Goal: Information Seeking & Learning: Learn about a topic

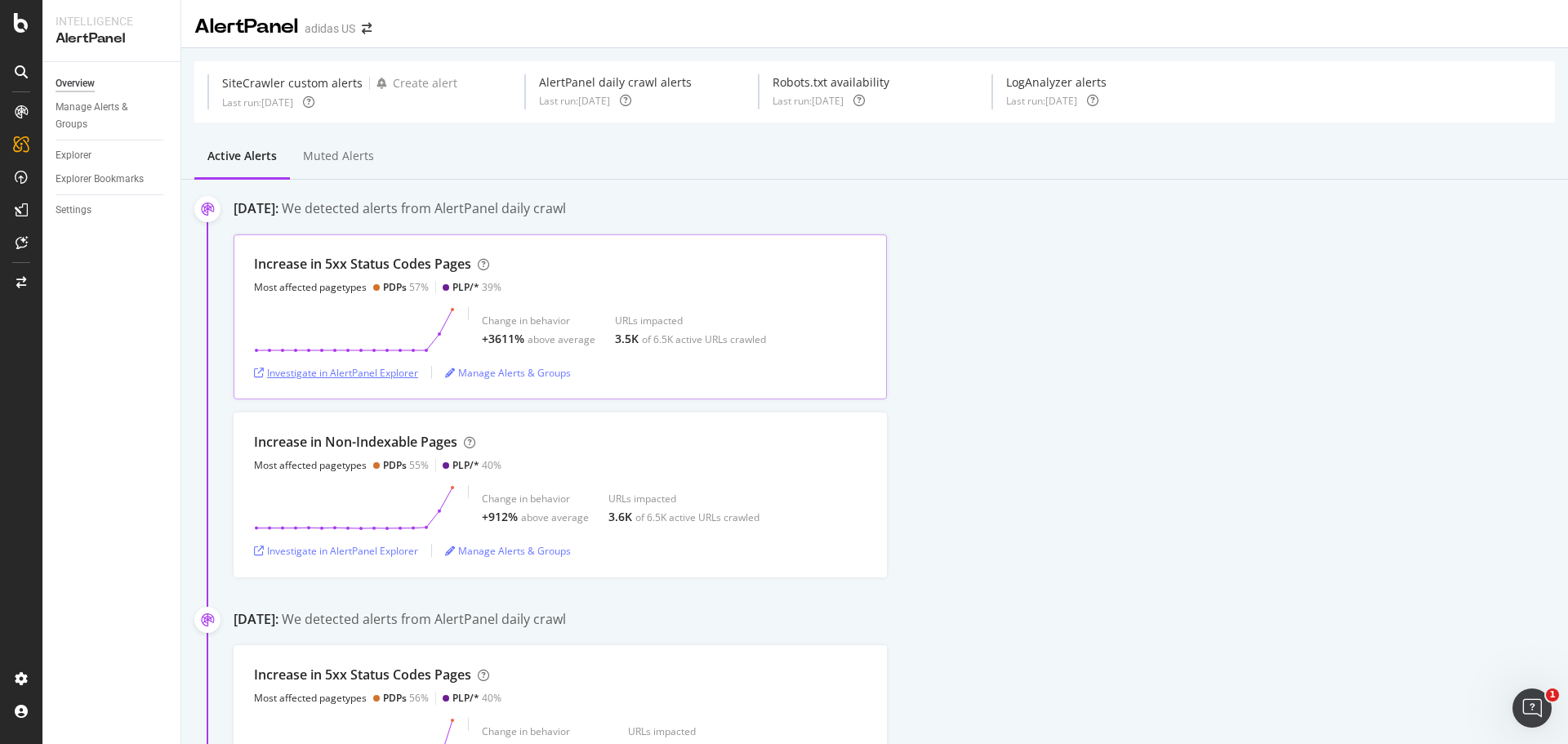
click at [371, 375] on div "Investigate in AlertPanel Explorer" at bounding box center [336, 372] width 164 height 14
click at [387, 372] on div "Investigate in AlertPanel Explorer" at bounding box center [336, 372] width 164 height 14
click at [28, 15] on div at bounding box center [21, 23] width 40 height 19
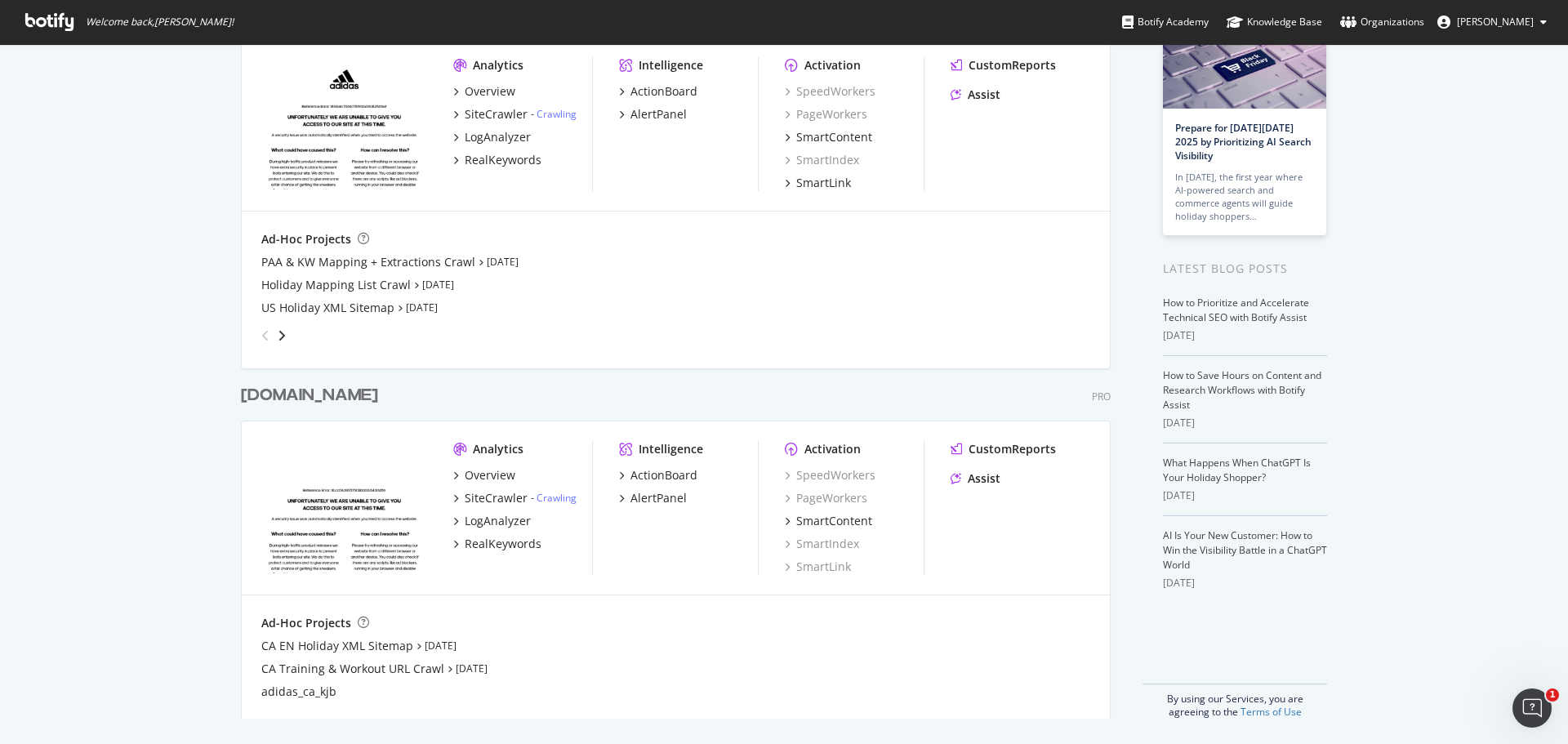
scroll to position [123, 0]
click at [650, 492] on div "AlertPanel" at bounding box center [659, 497] width 56 height 17
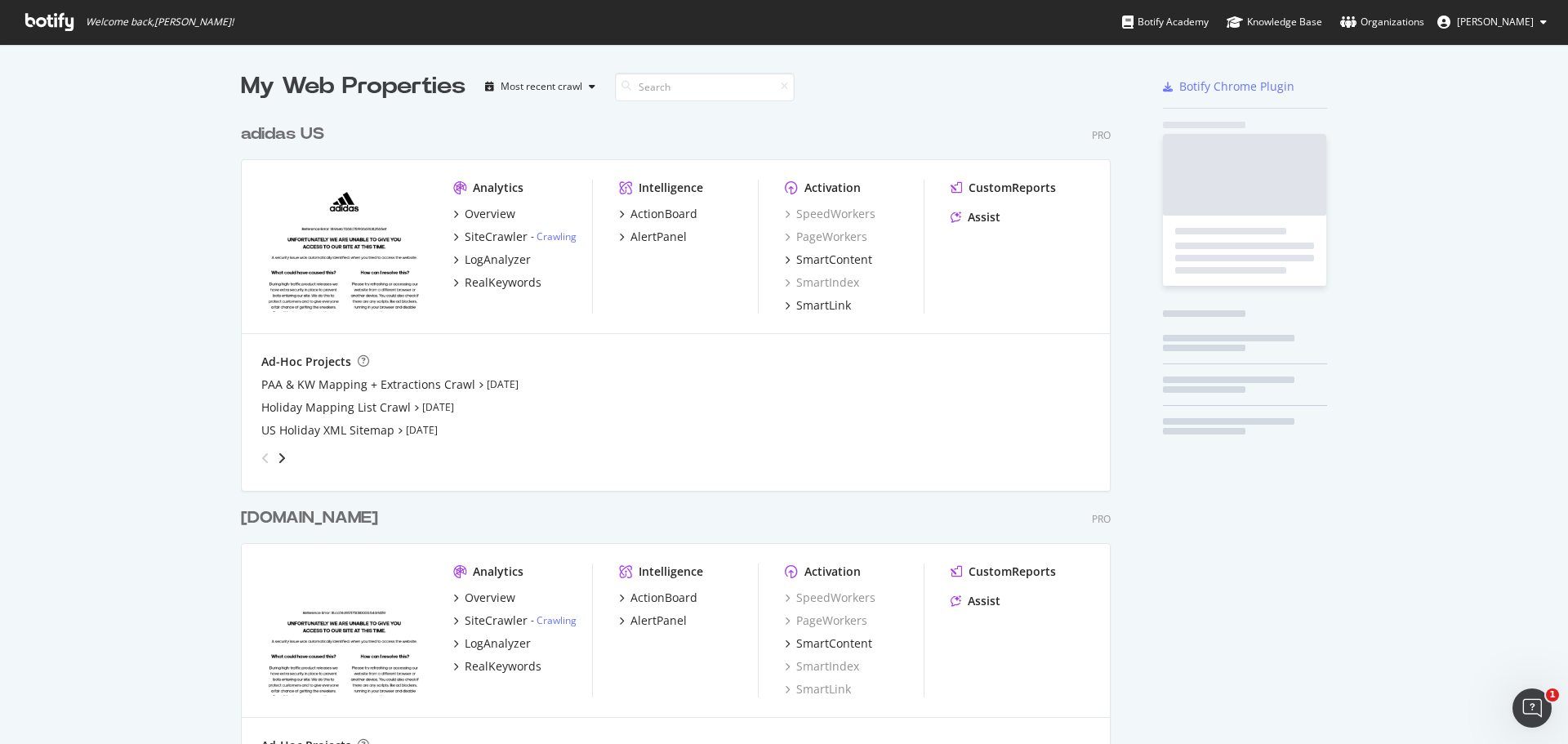
scroll to position [732, 1543]
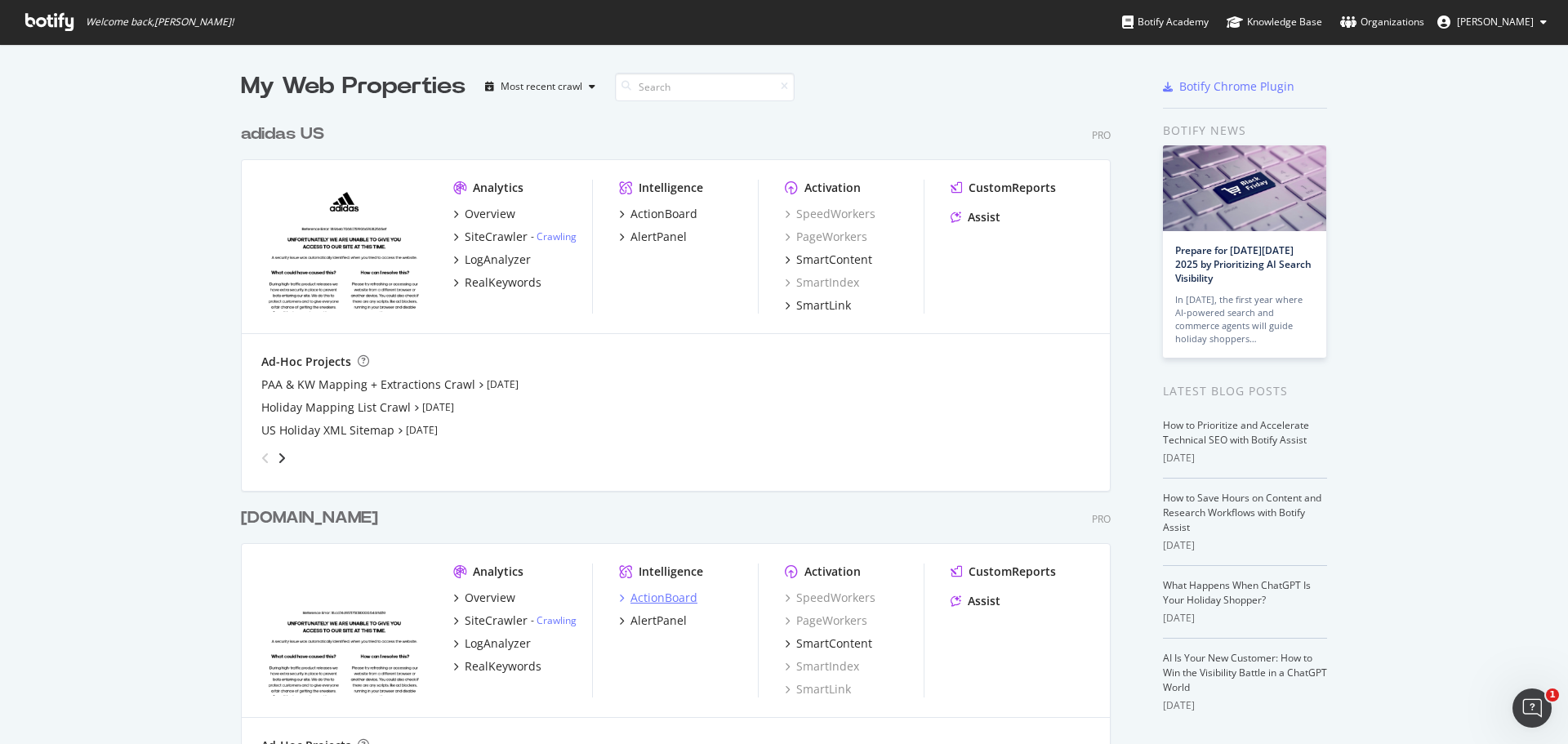
click at [648, 593] on div "ActionBoard" at bounding box center [664, 597] width 67 height 17
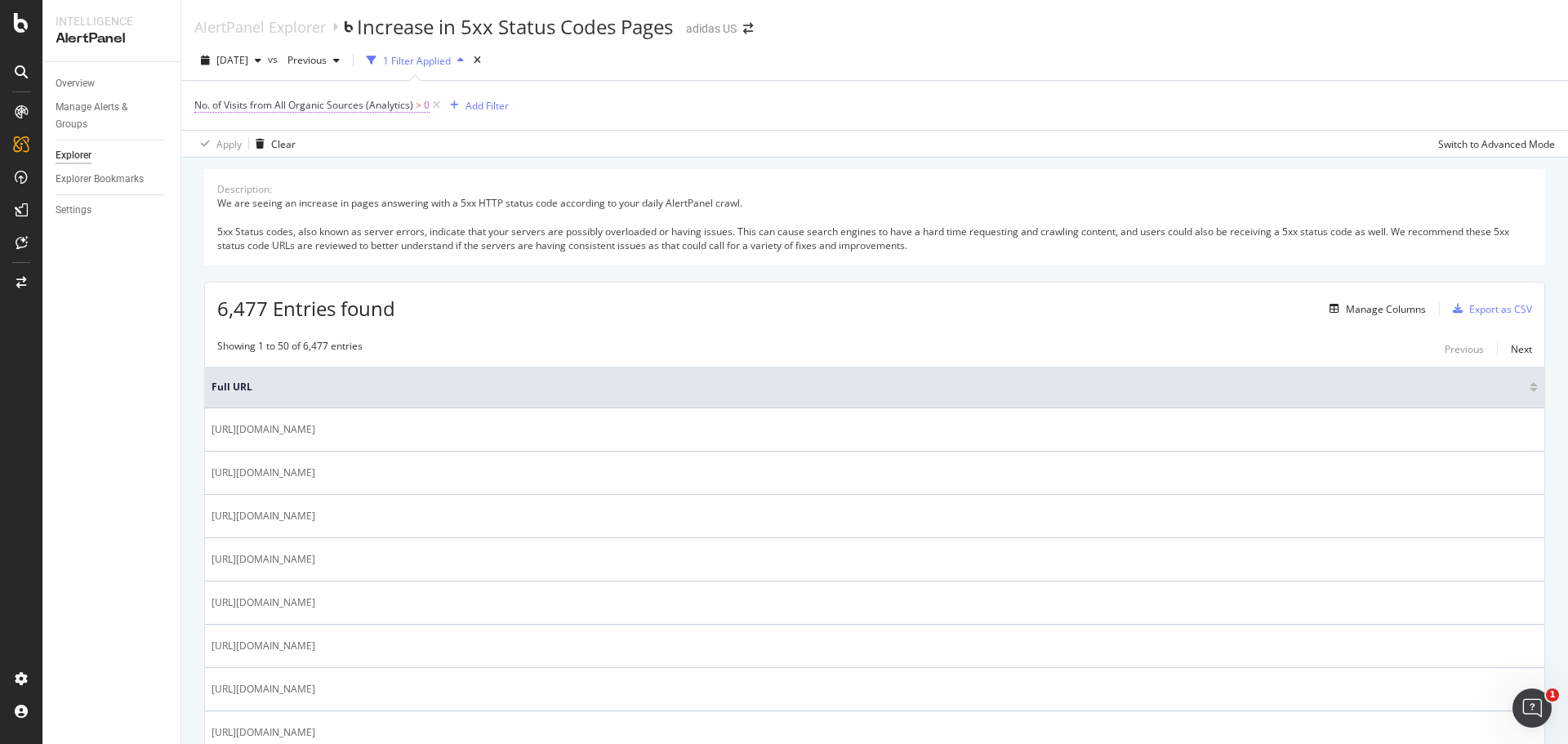
click at [316, 106] on span "No. of Visits from All Organic Sources (Analytics)" at bounding box center [304, 105] width 218 height 14
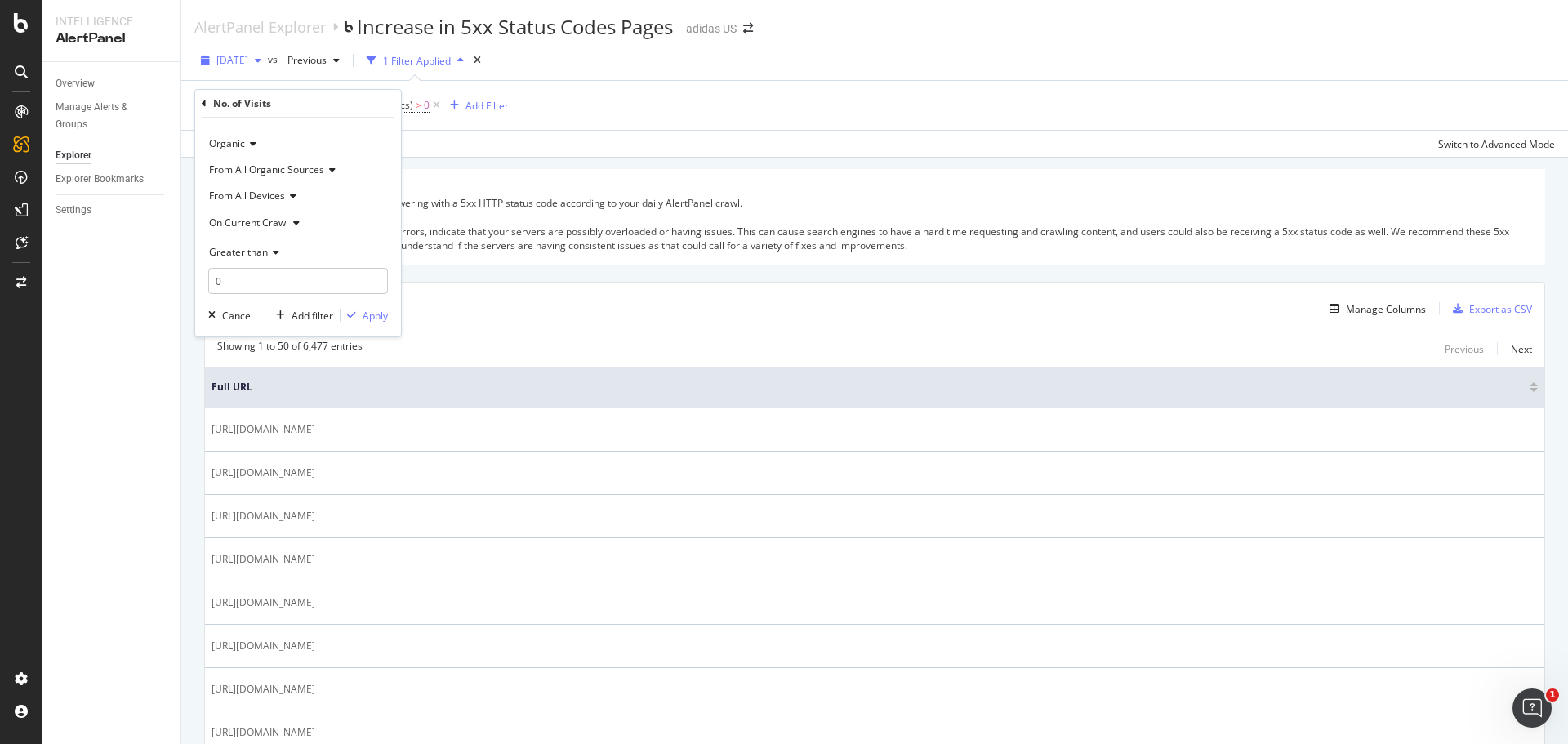
click at [262, 63] on icon "button" at bounding box center [257, 60] width 6 height 10
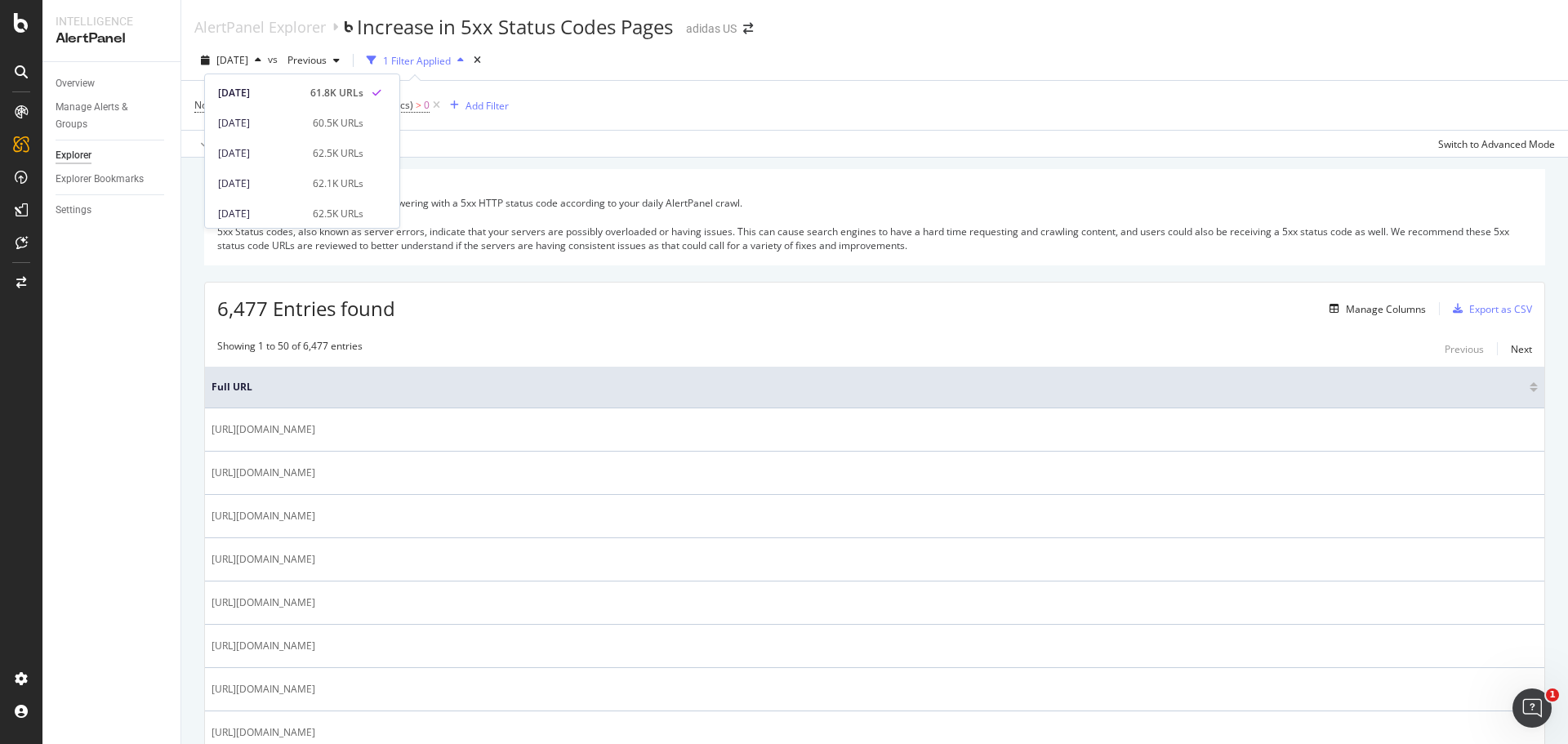
click at [647, 202] on div "We are seeing an increase in pages answering with a 5xx HTTP status code accord…" at bounding box center [875, 225] width 1315 height 56
click at [307, 107] on span "No. of Visits from All Organic Sources (Analytics)" at bounding box center [304, 105] width 218 height 14
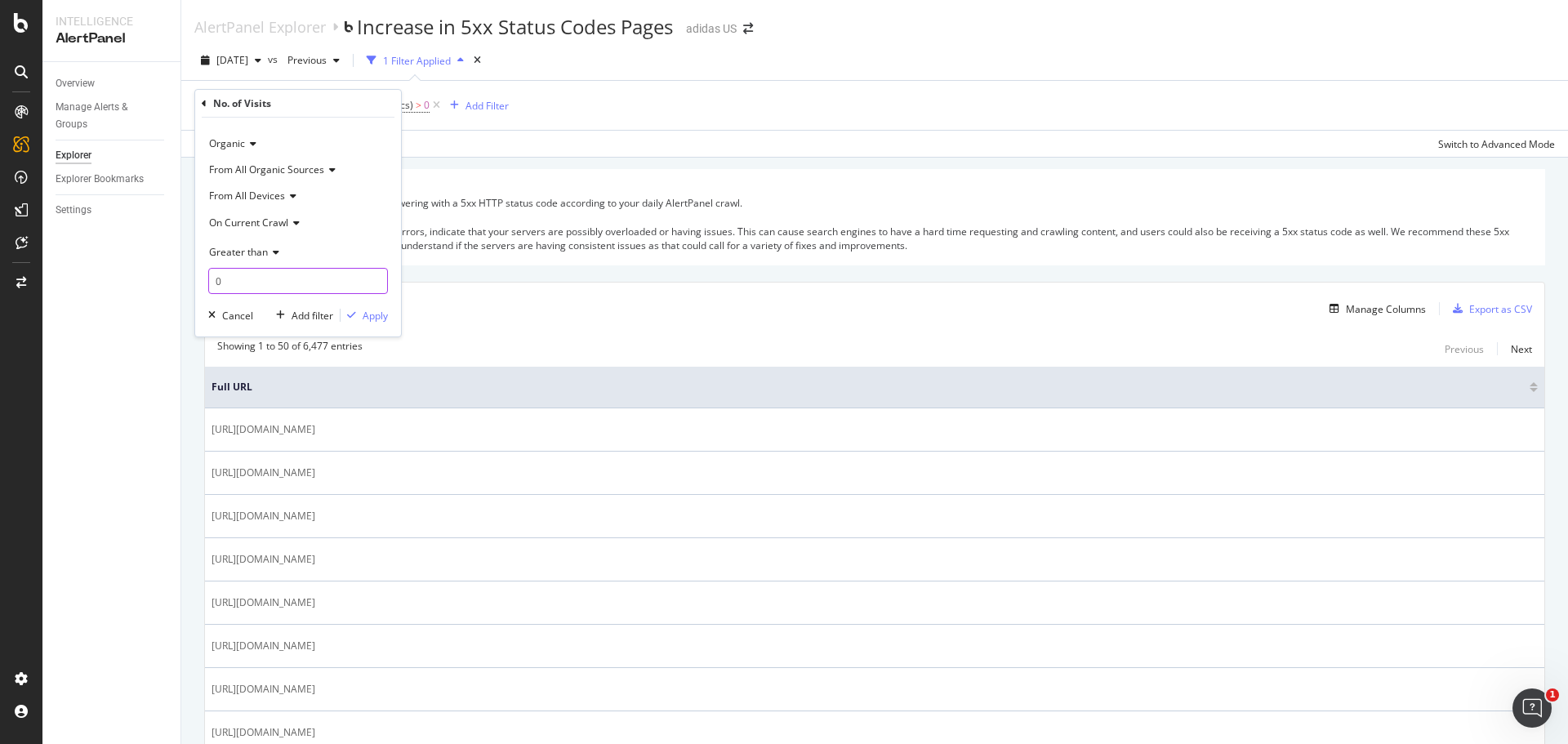
click at [280, 285] on input "0" at bounding box center [298, 281] width 180 height 26
type input "1000"
click at [370, 319] on div "Apply" at bounding box center [375, 315] width 26 height 14
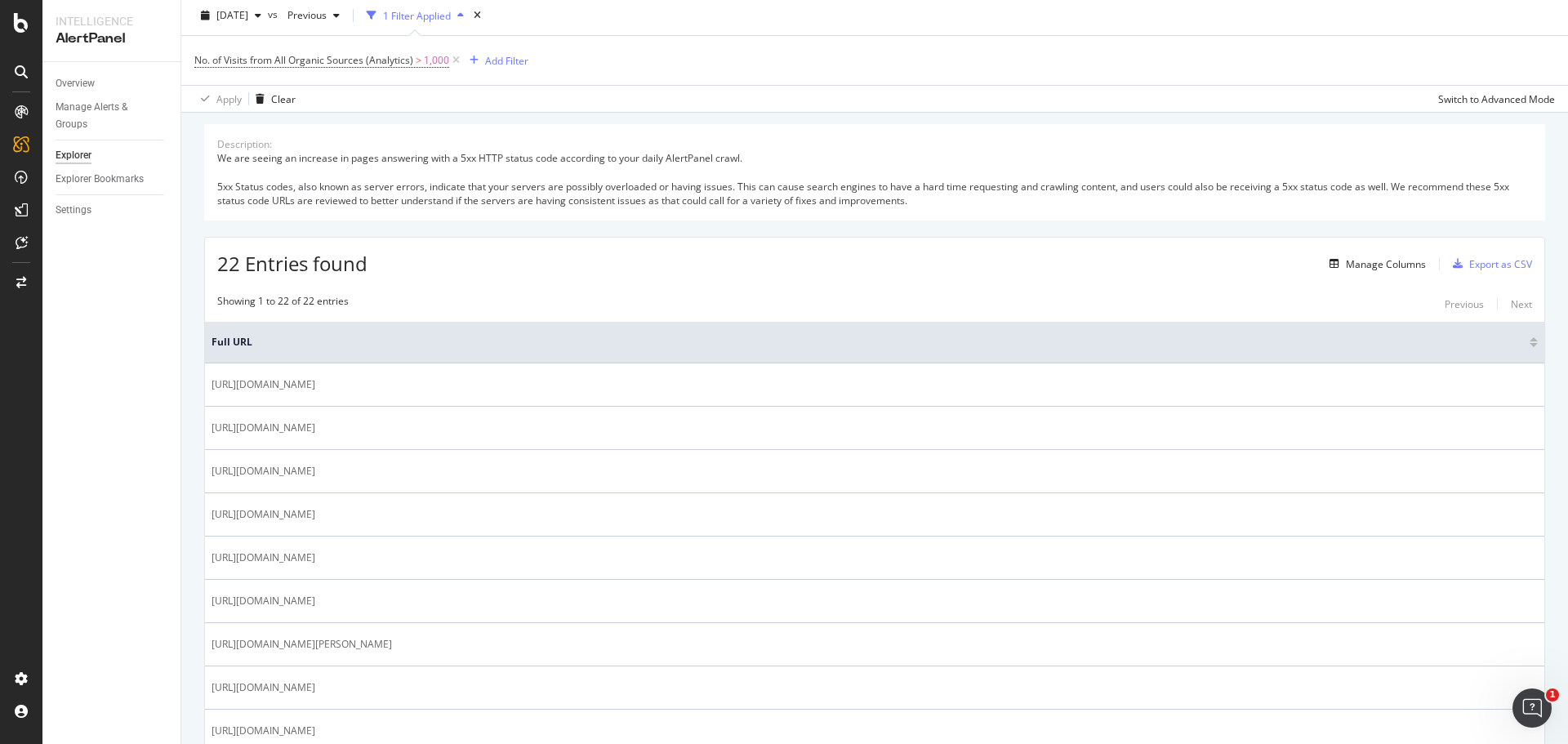
scroll to position [82, 0]
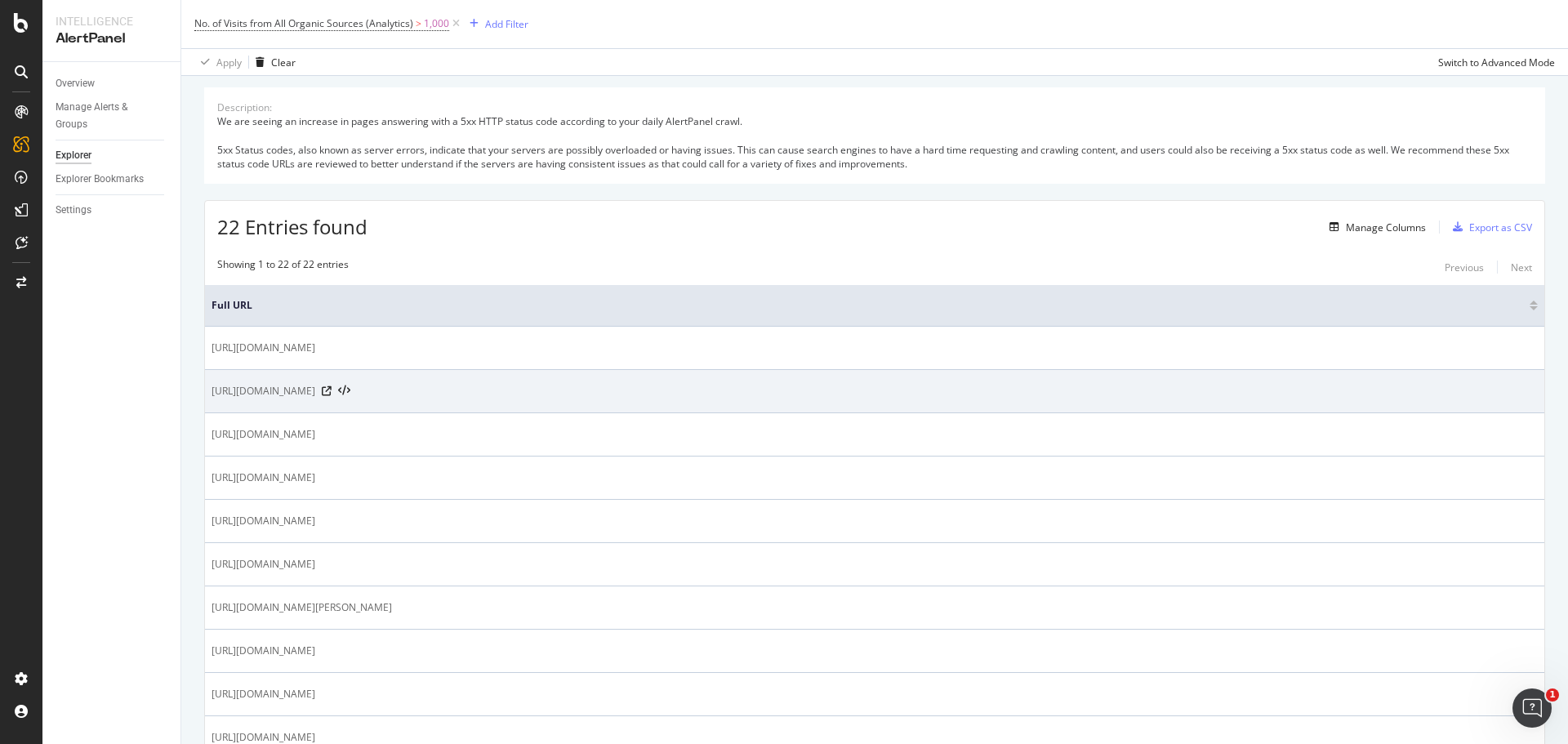
click at [224, 392] on span "[URL][DOMAIN_NAME]" at bounding box center [263, 391] width 104 height 17
copy tbody "[URL][DOMAIN_NAME]"
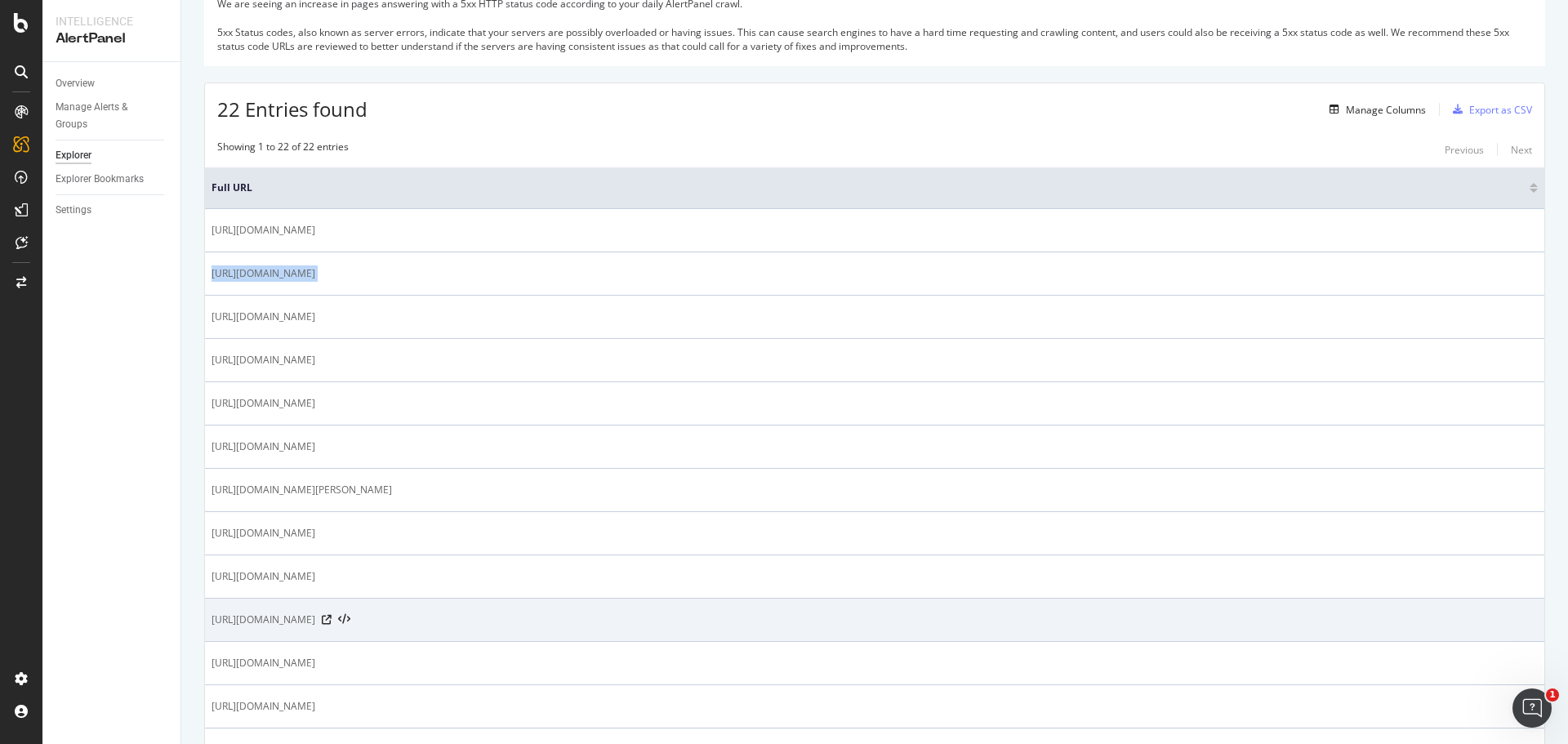
scroll to position [327, 0]
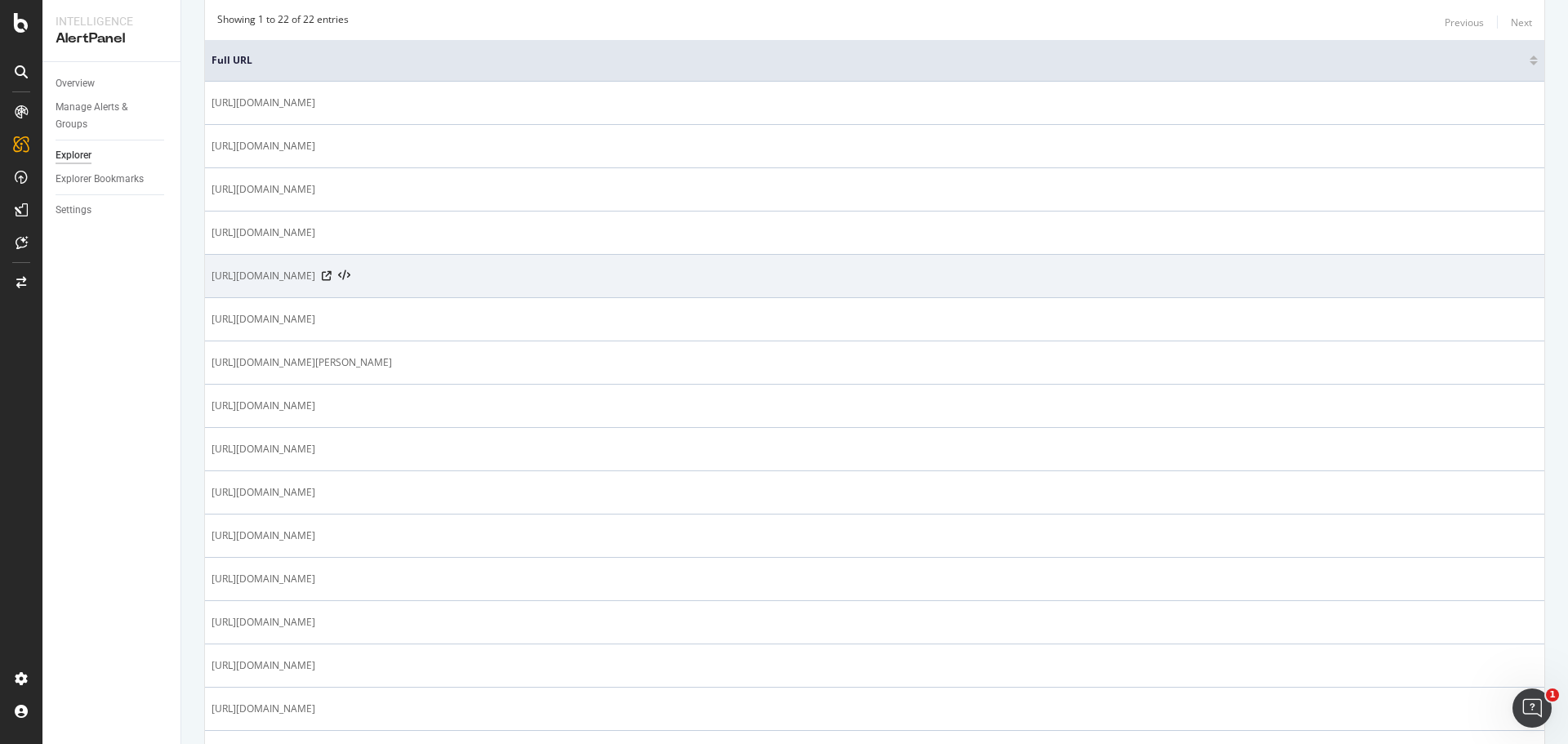
click at [315, 276] on span "[URL][DOMAIN_NAME]" at bounding box center [263, 276] width 104 height 17
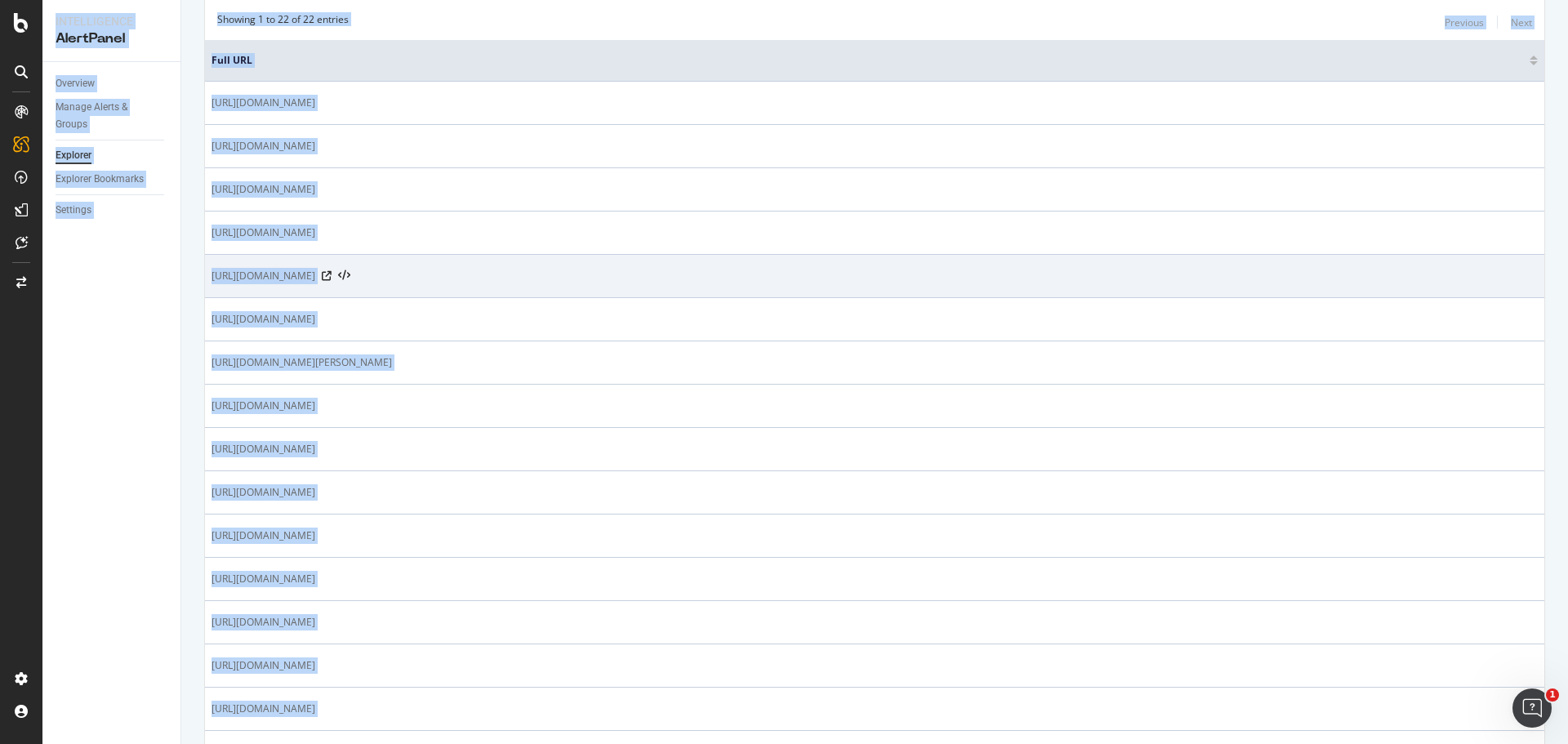
copy div "Intelligence AlertPanel Overview Manage Alerts & Groups Explorer Explorer Bookm…"
click at [315, 277] on span "[URL][DOMAIN_NAME]" at bounding box center [263, 276] width 104 height 17
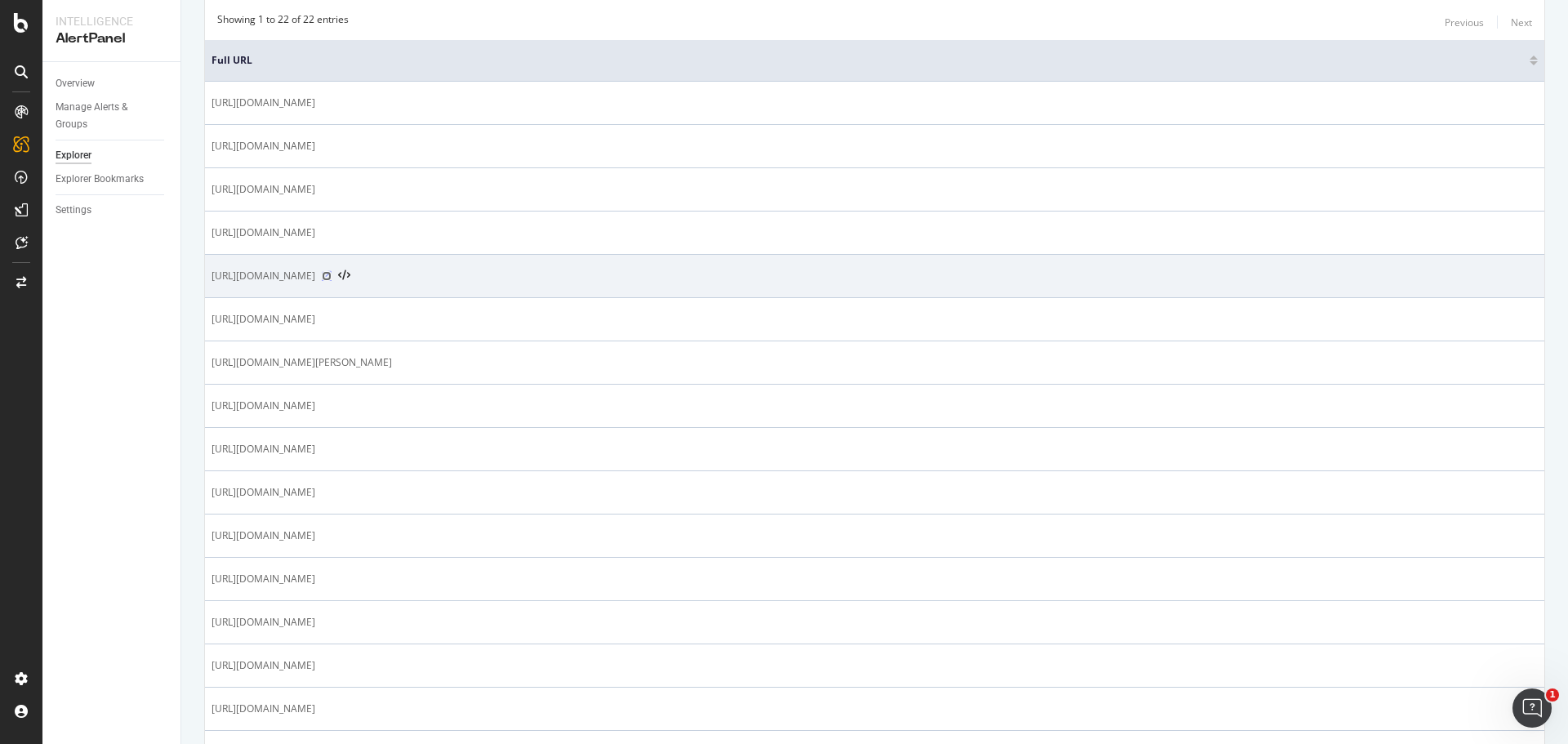
click at [331, 274] on icon at bounding box center [326, 276] width 10 height 10
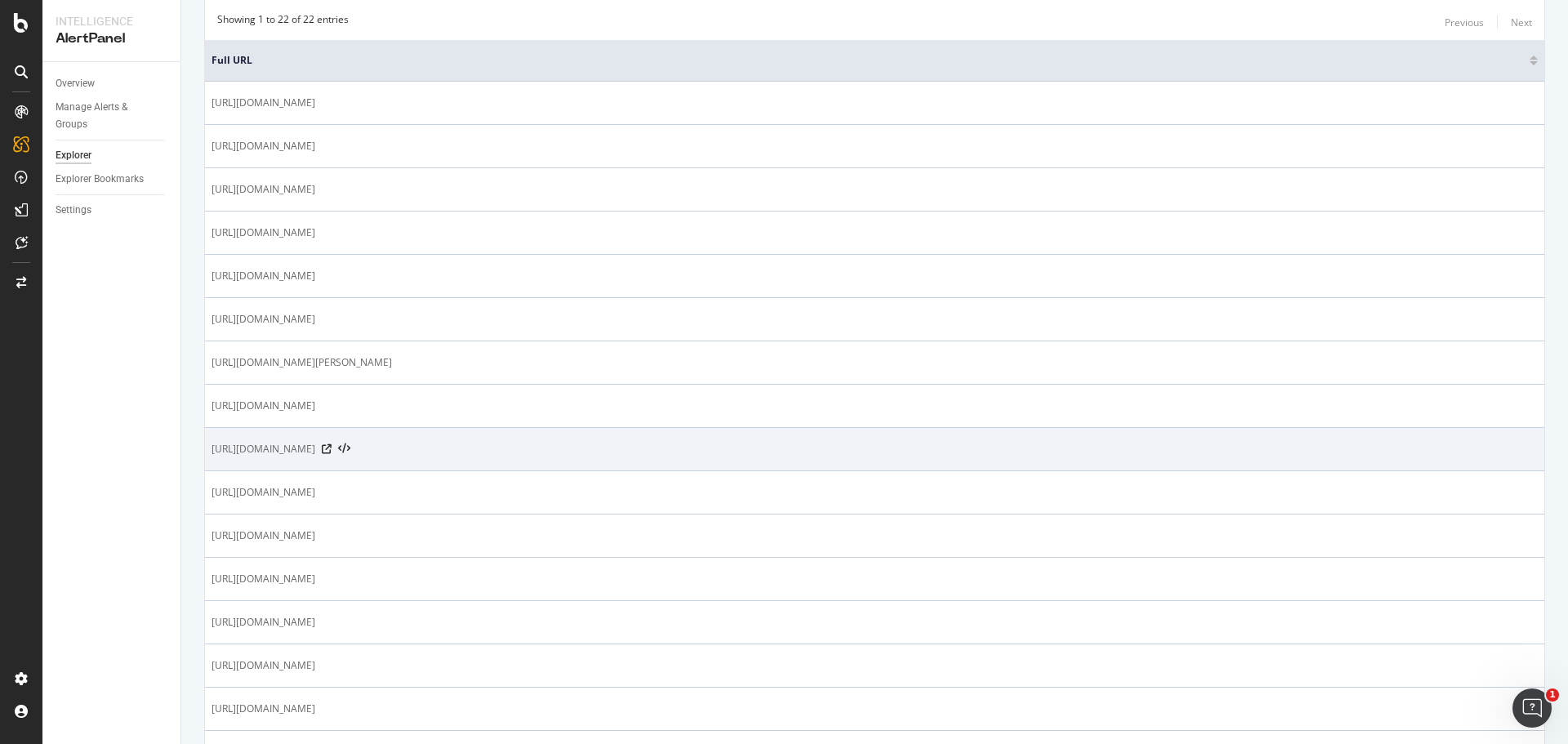
click at [314, 453] on span "[URL][DOMAIN_NAME]" at bounding box center [263, 449] width 104 height 17
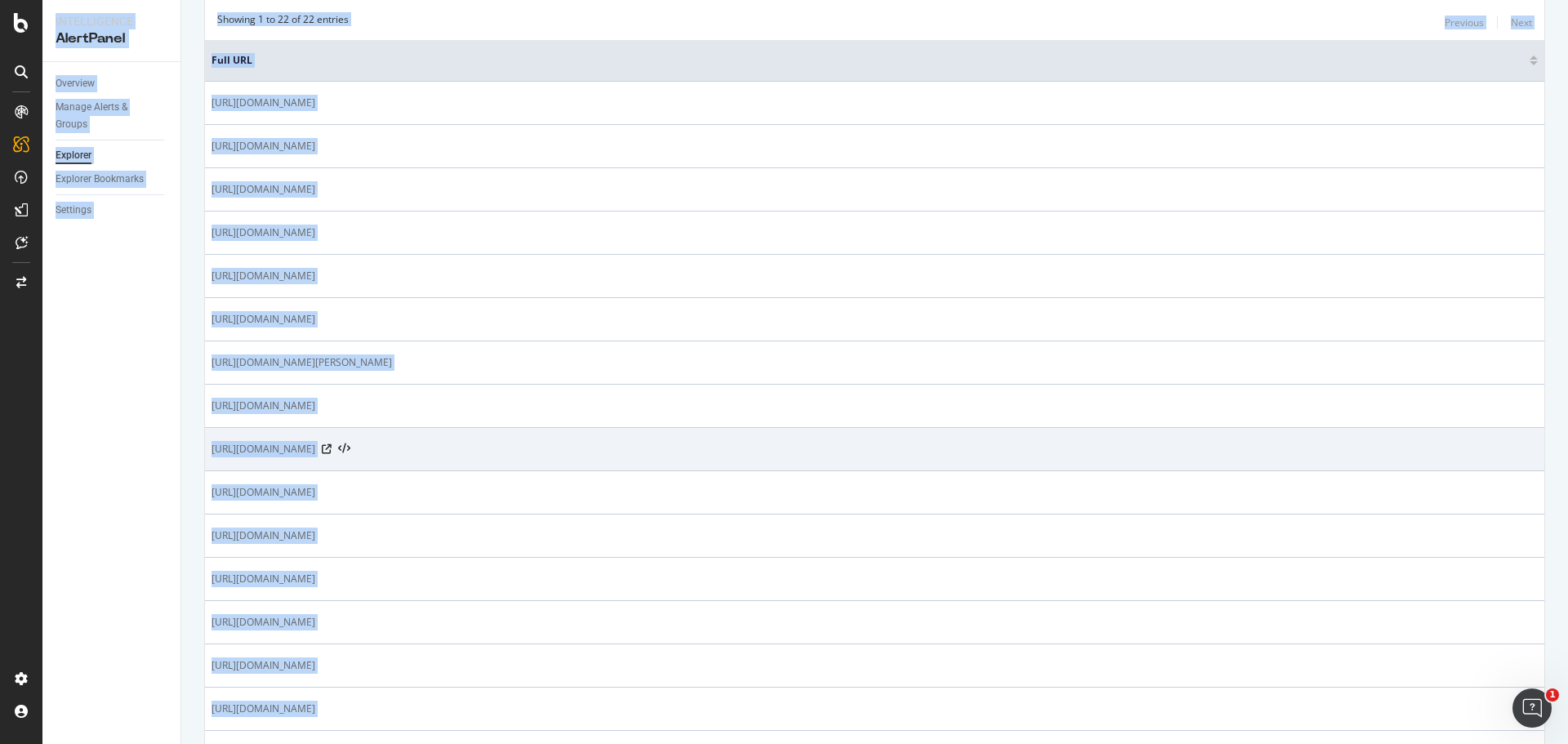
copy div "Intelligence AlertPanel Overview Manage Alerts & Groups Explorer Explorer Bookm…"
click at [314, 453] on span "[URL][DOMAIN_NAME]" at bounding box center [263, 449] width 104 height 17
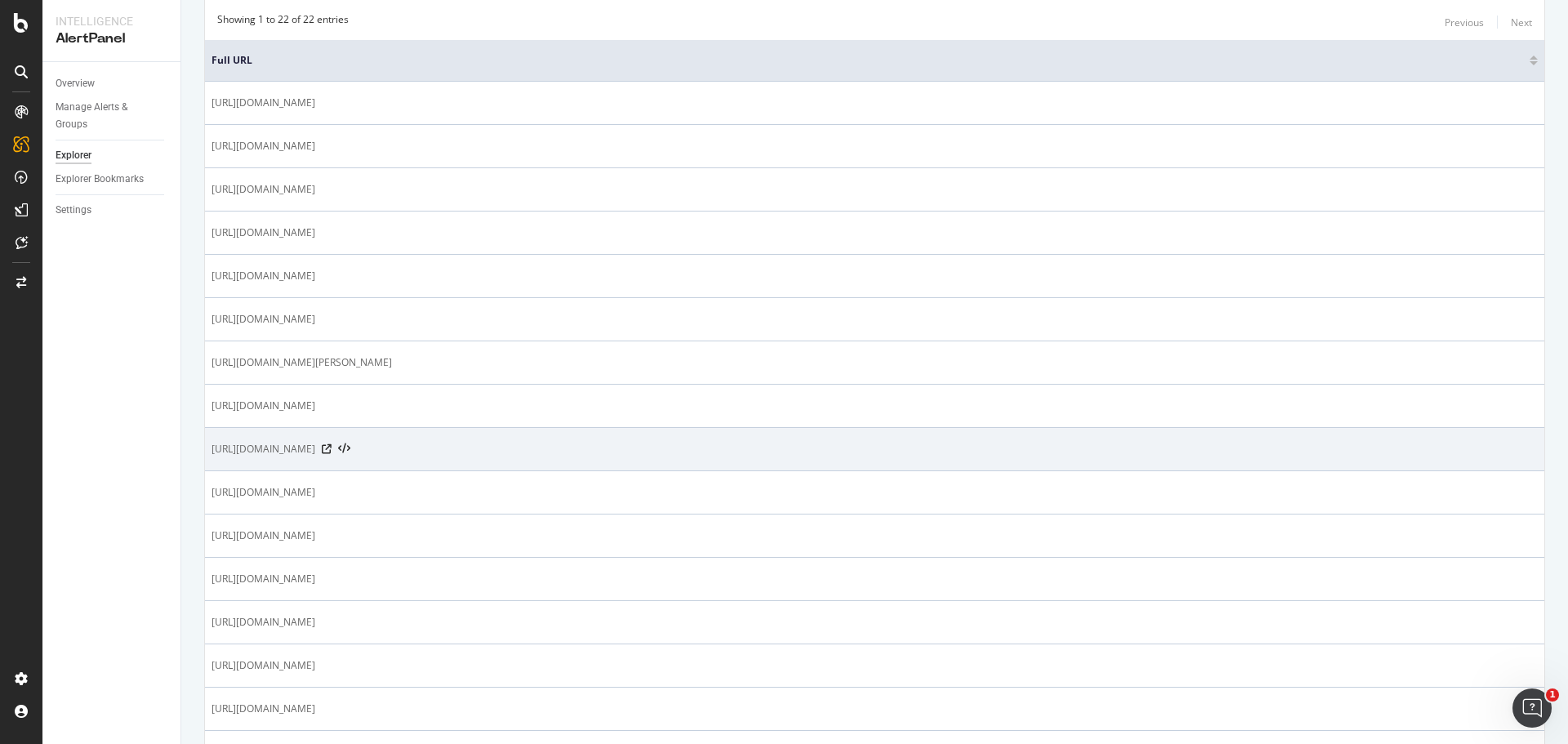
drag, startPoint x: 378, startPoint y: 447, endPoint x: 214, endPoint y: 446, distance: 164.0
click at [214, 446] on span "[URL][DOMAIN_NAME]" at bounding box center [263, 449] width 104 height 17
copy span "[URL][DOMAIN_NAME]"
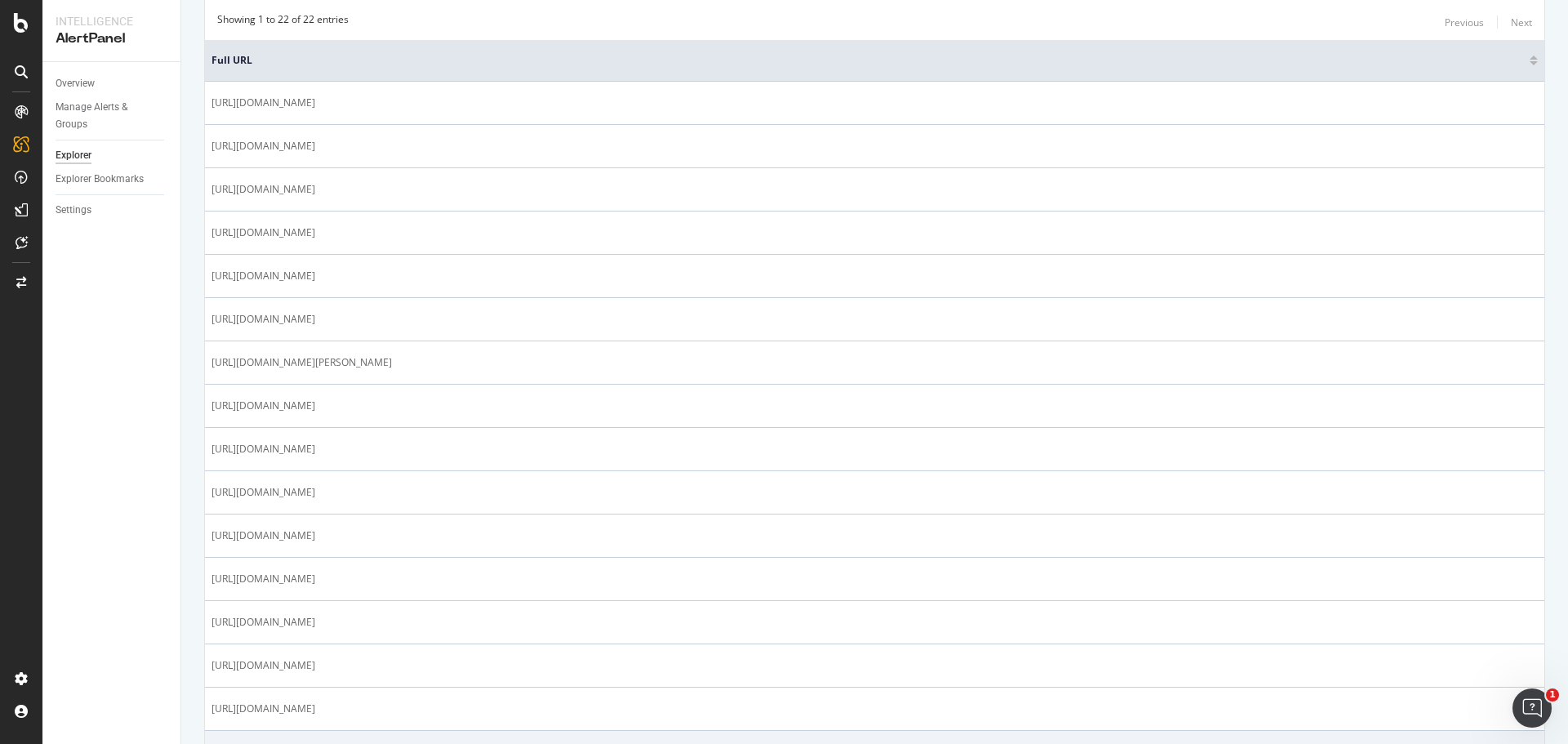
click at [1001, 743] on td "https://www.adidas.com/us" at bounding box center [875, 752] width 1339 height 43
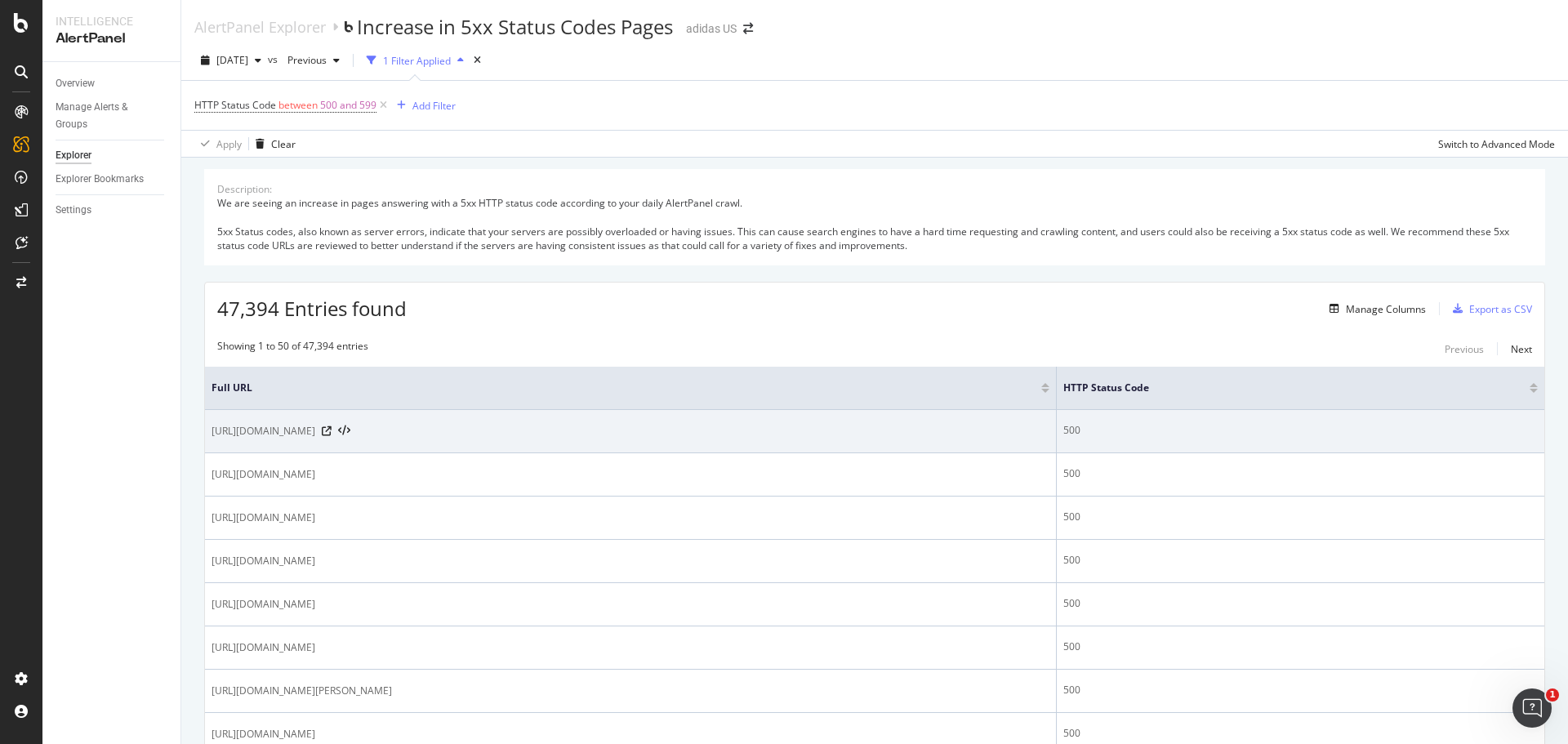
click at [315, 436] on span "[URL][DOMAIN_NAME]" at bounding box center [263, 431] width 104 height 17
copy div "[URL][DOMAIN_NAME]"
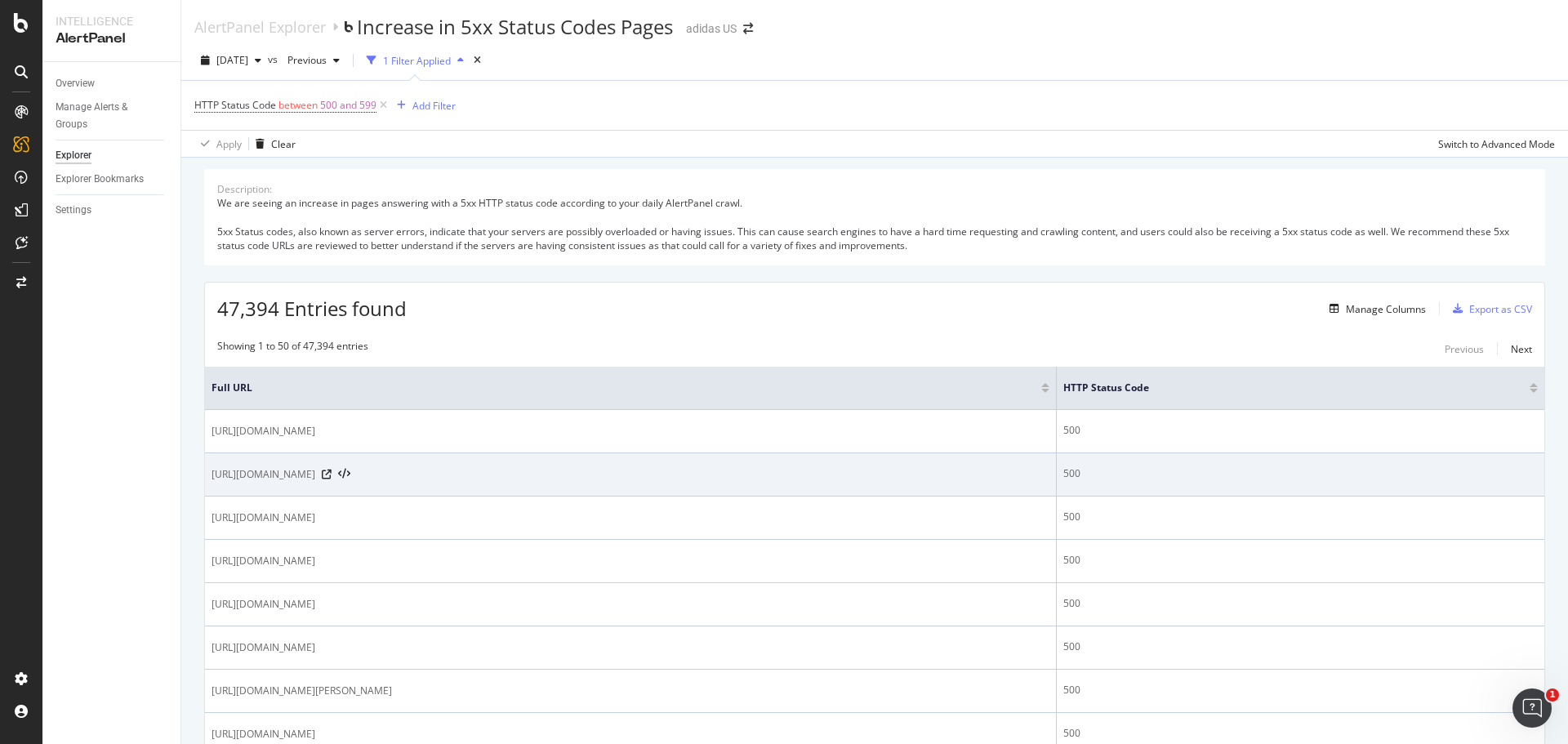
click at [308, 476] on span "[URL][DOMAIN_NAME]" at bounding box center [263, 474] width 104 height 17
copy div "[URL][DOMAIN_NAME]"
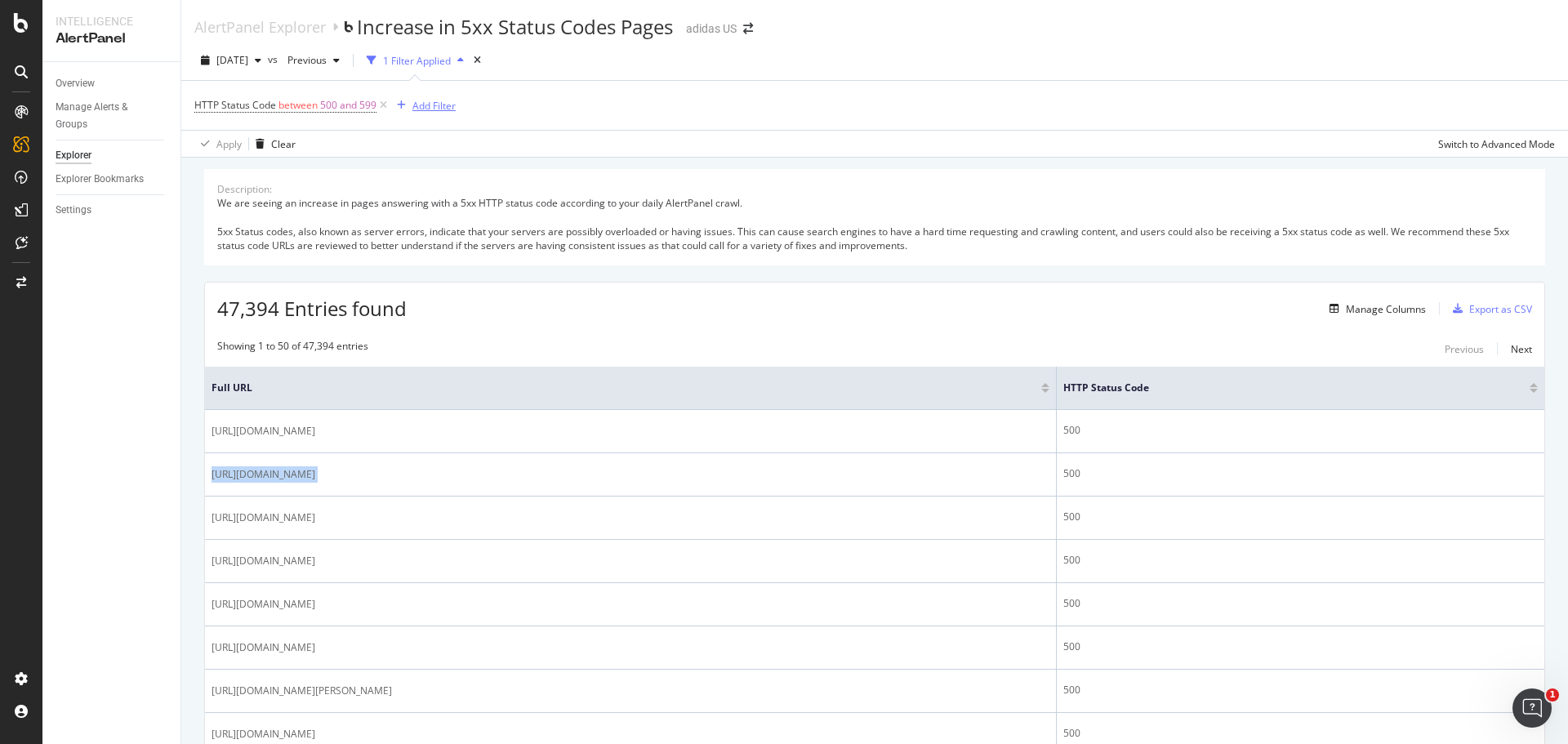
click at [440, 110] on div "Add Filter" at bounding box center [433, 106] width 43 height 14
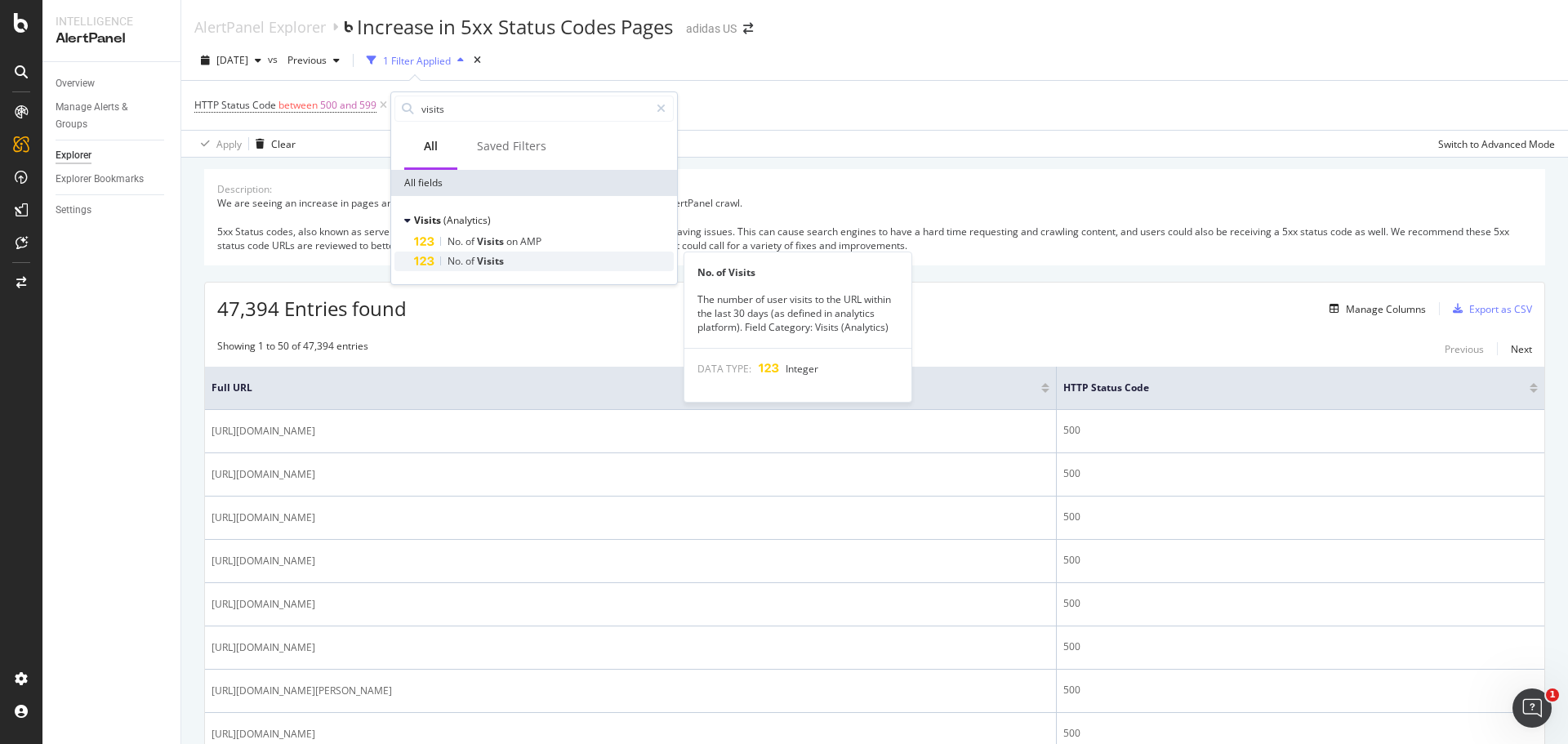
type input "visits"
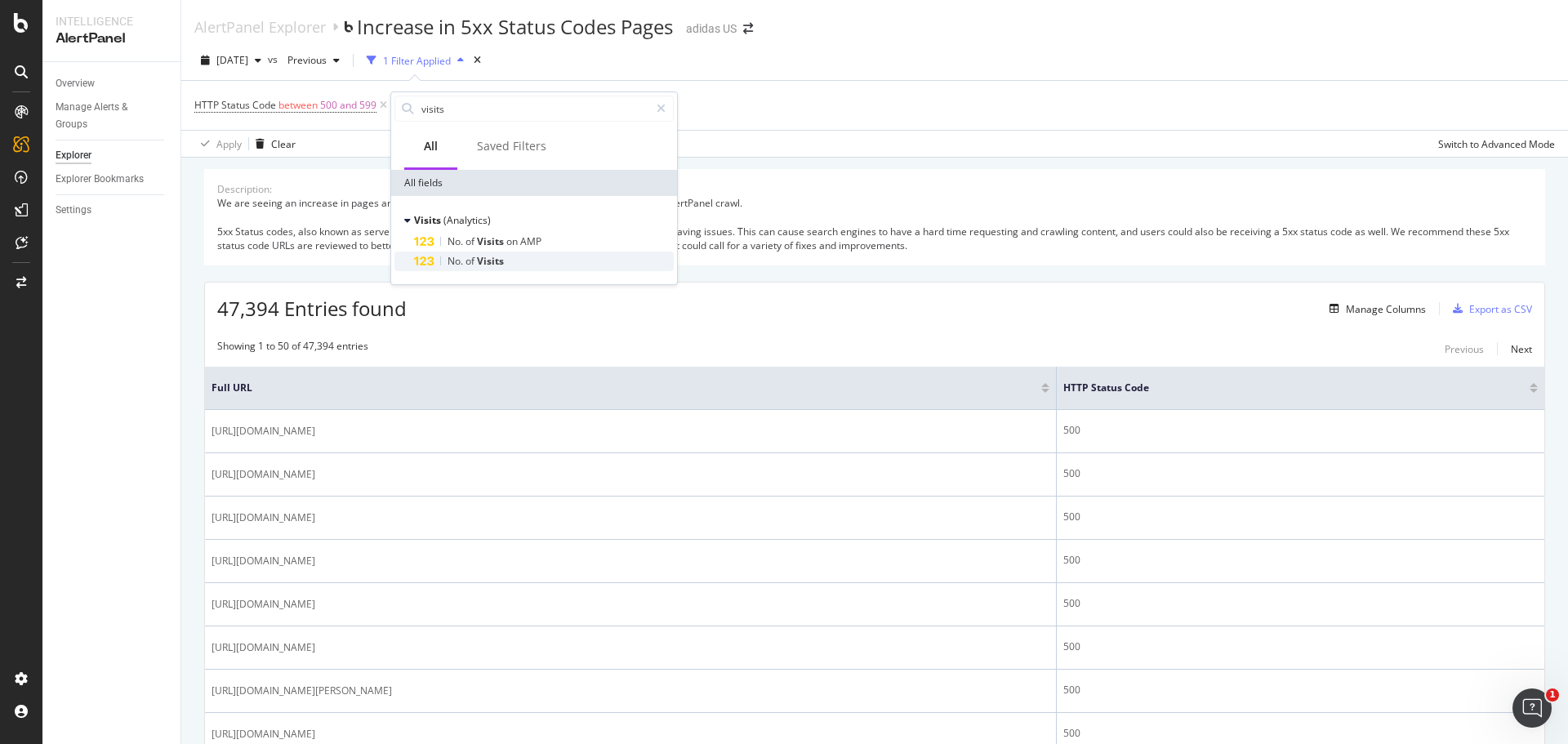
click at [514, 264] on div "No. of Visits" at bounding box center [544, 262] width 260 height 19
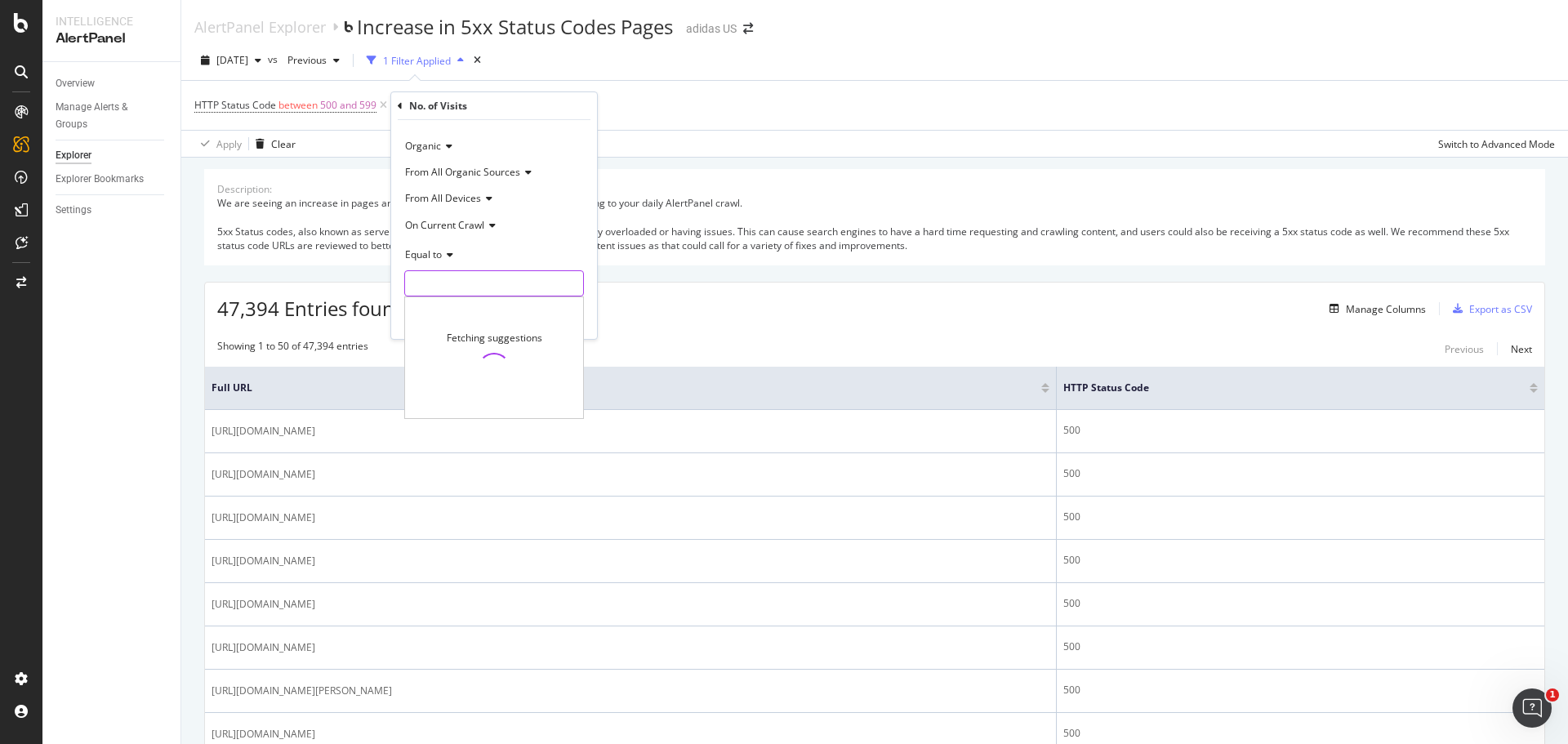
click at [494, 279] on input "number" at bounding box center [494, 284] width 180 height 26
click at [438, 254] on span "Equal to" at bounding box center [424, 254] width 37 height 14
click at [482, 376] on div "Greater than" at bounding box center [496, 372] width 174 height 21
click at [462, 284] on input "number" at bounding box center [494, 284] width 180 height 26
type input "2"
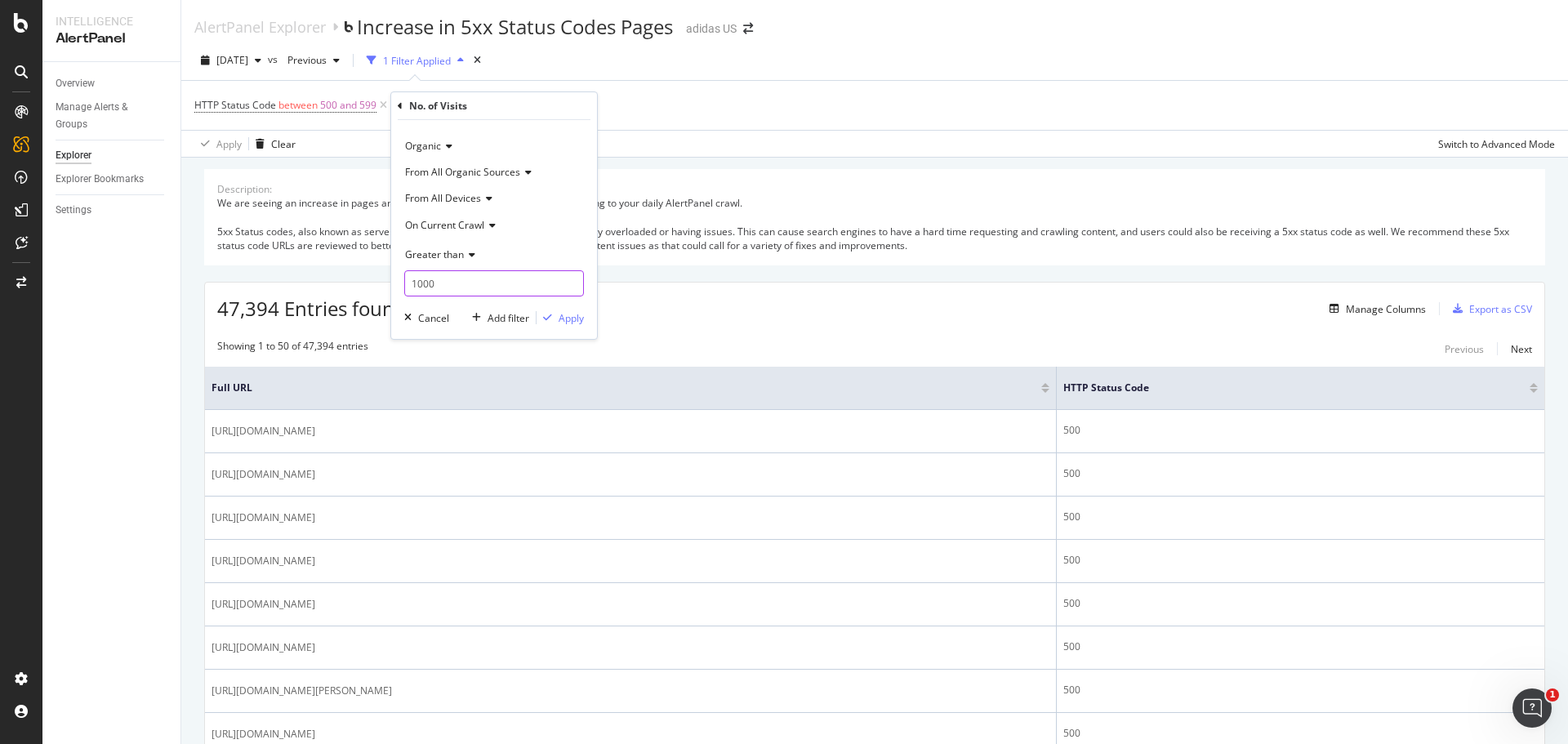
type input "1000"
click at [558, 319] on div "Apply" at bounding box center [571, 318] width 26 height 14
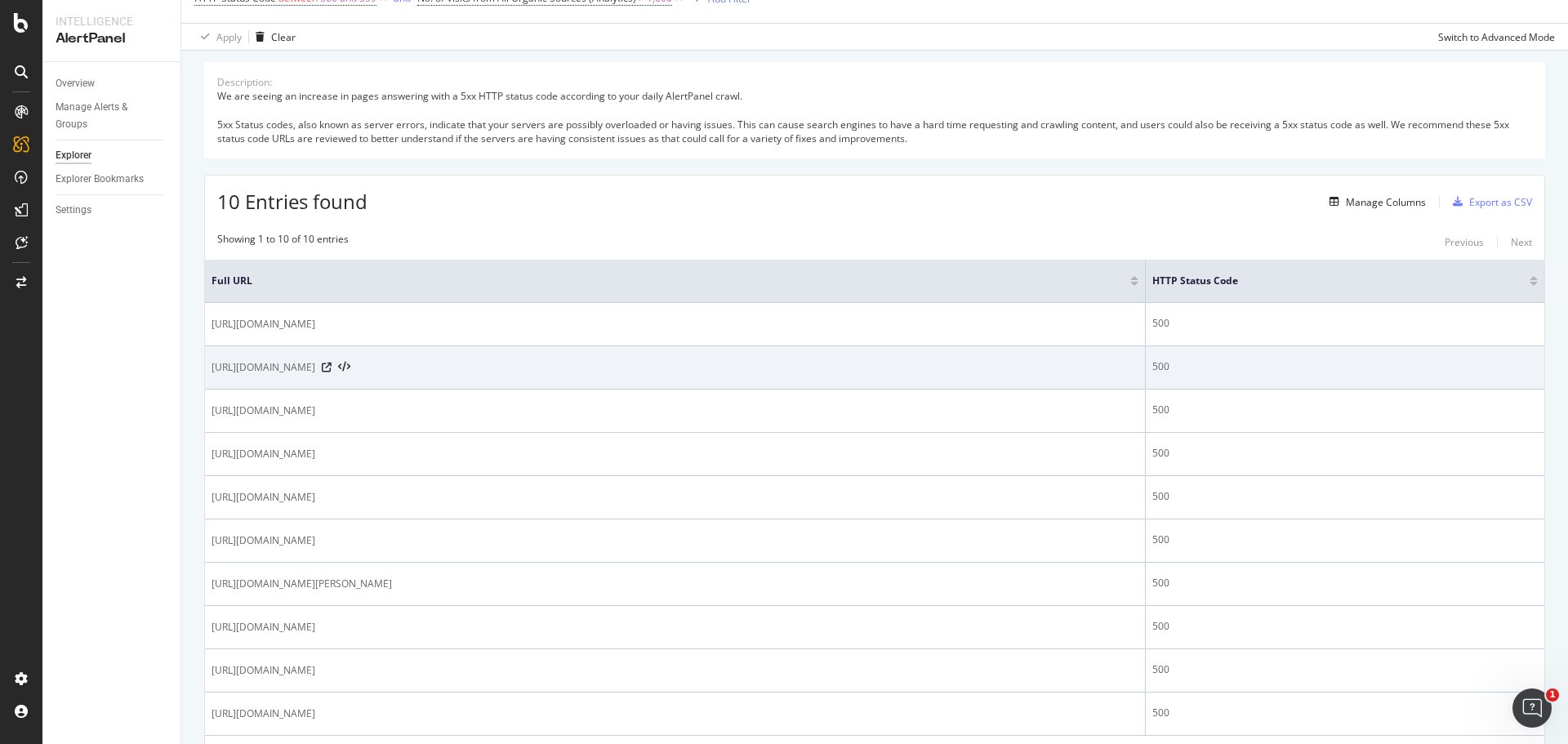
scroll to position [193, 0]
